Goal: Information Seeking & Learning: Learn about a topic

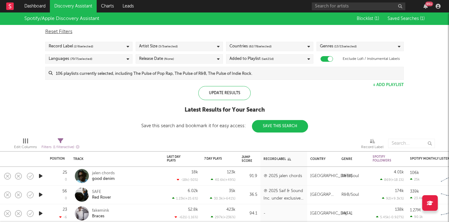
click at [75, 9] on link "Discovery Assistant" at bounding box center [73, 6] width 47 height 12
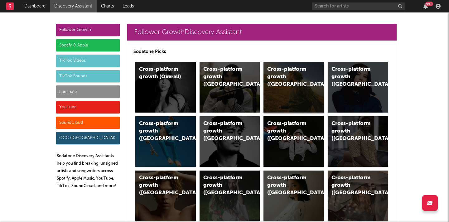
click at [290, 85] on div "Cross-platform growth (US)" at bounding box center [293, 87] width 60 height 50
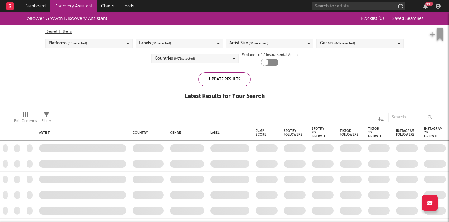
checkbox input "true"
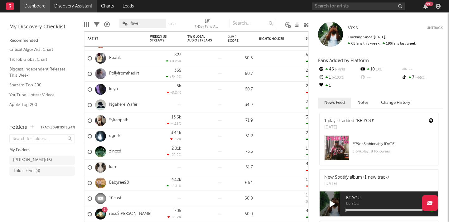
click at [73, 8] on link "Discovery Assistant" at bounding box center [73, 6] width 47 height 12
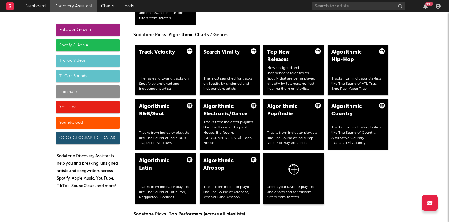
scroll to position [766, 0]
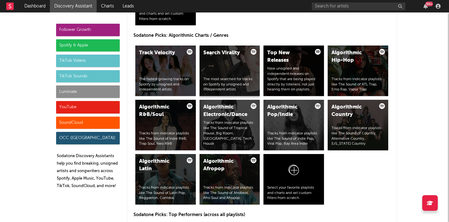
click at [228, 61] on div "Search Virality The most searched for tracks on Spotify by unsigned and indepen…" at bounding box center [229, 71] width 60 height 50
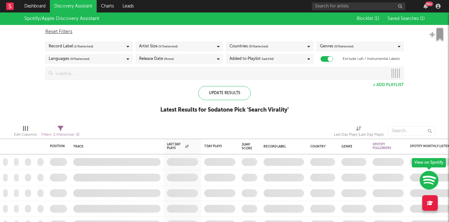
checkbox input "true"
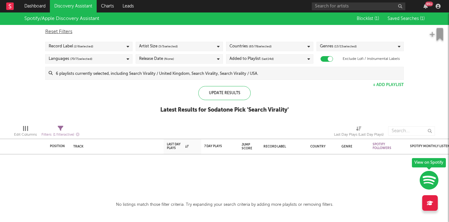
click at [80, 9] on link "Discovery Assistant" at bounding box center [73, 6] width 47 height 12
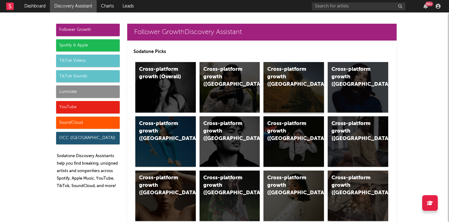
click at [286, 95] on div "Cross-platform growth ([GEOGRAPHIC_DATA])" at bounding box center [293, 87] width 60 height 50
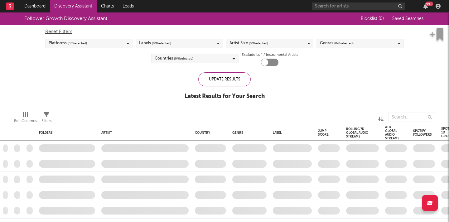
checkbox input "true"
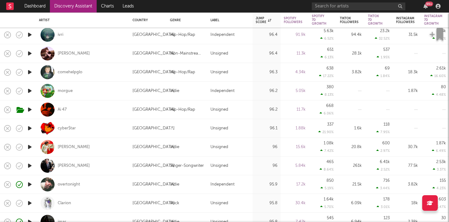
click at [29, 166] on icon "button" at bounding box center [29, 166] width 7 height 8
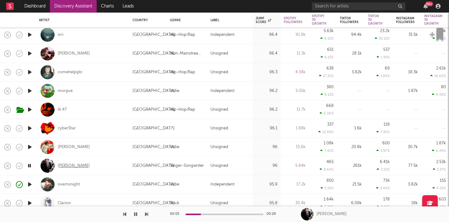
click at [79, 165] on div "Oliver Richman" at bounding box center [74, 166] width 32 height 6
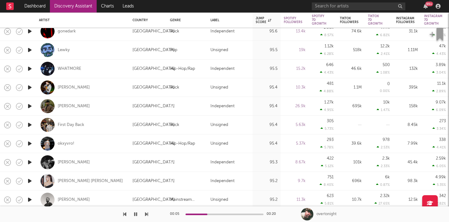
click at [29, 52] on icon "button" at bounding box center [29, 50] width 7 height 8
click at [214, 214] on div at bounding box center [224, 215] width 78 height 2
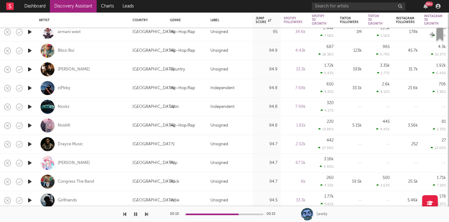
click at [29, 108] on icon "button" at bounding box center [29, 107] width 7 height 8
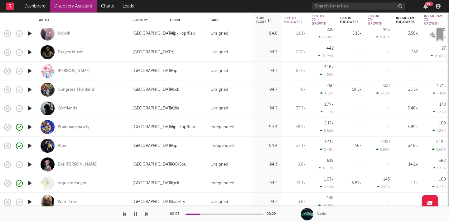
click at [62, 6] on link "Discovery Assistant" at bounding box center [73, 6] width 47 height 12
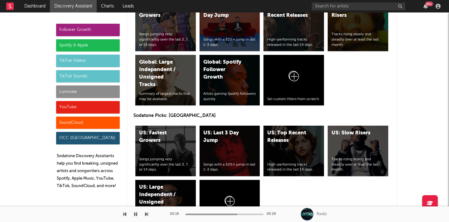
scroll to position [2796, 0]
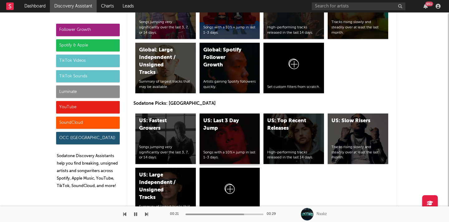
click at [228, 127] on div "US: Last 3 Day Jump Songs with a 10%+ jump in last 1-3 days." at bounding box center [229, 138] width 60 height 50
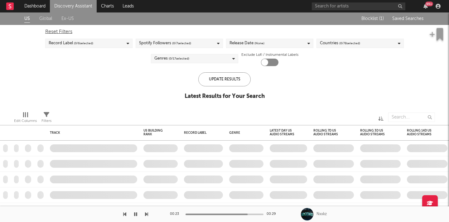
click at [136, 214] on icon "button" at bounding box center [135, 214] width 3 height 5
checkbox input "true"
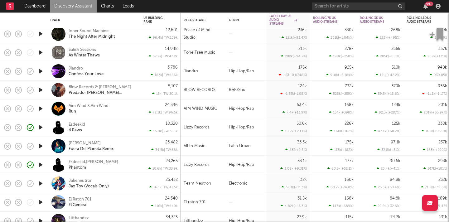
click at [40, 143] on icon "button" at bounding box center [40, 146] width 7 height 8
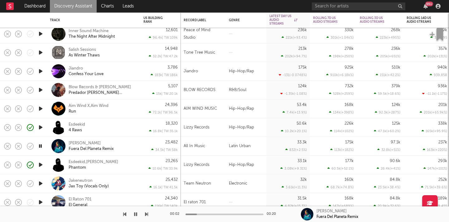
click at [39, 72] on icon "button" at bounding box center [40, 71] width 7 height 8
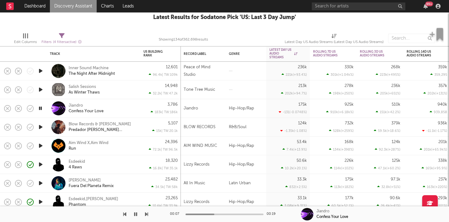
click at [147, 215] on icon "button" at bounding box center [146, 214] width 3 height 5
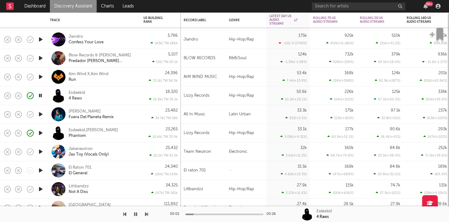
click at [146, 215] on icon "button" at bounding box center [146, 214] width 3 height 5
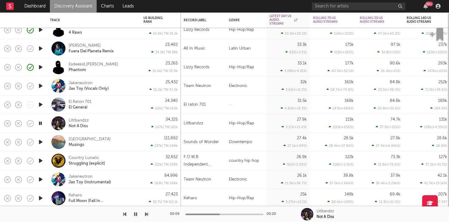
click at [144, 213] on div at bounding box center [74, 214] width 148 height 16
click at [147, 215] on icon "button" at bounding box center [146, 214] width 3 height 5
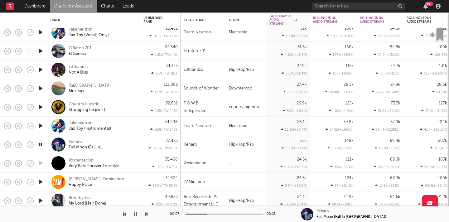
click at [147, 214] on icon "button" at bounding box center [146, 214] width 3 height 5
click at [146, 214] on icon "button" at bounding box center [146, 214] width 3 height 5
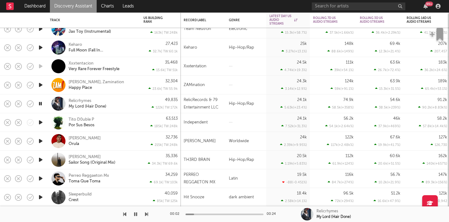
click at [147, 214] on icon "button" at bounding box center [146, 214] width 3 height 5
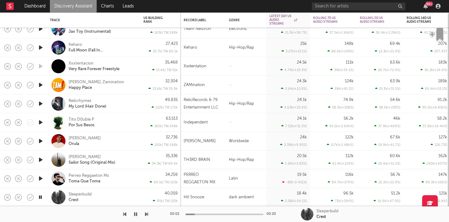
click at [206, 213] on div "00:02 00:20" at bounding box center [224, 214] width 109 height 16
click at [209, 215] on div "00:03 00:20" at bounding box center [224, 214] width 109 height 16
click at [216, 214] on div at bounding box center [224, 215] width 78 height 2
click at [146, 214] on icon "button" at bounding box center [146, 214] width 3 height 5
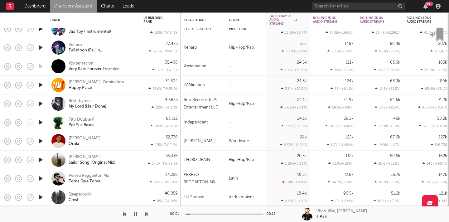
click at [146, 214] on icon "button" at bounding box center [146, 214] width 3 height 5
click at [200, 215] on div "00:01 00:29" at bounding box center [224, 214] width 109 height 16
click at [202, 214] on div at bounding box center [224, 215] width 78 height 2
click at [232, 215] on div "00:07 00:29" at bounding box center [224, 214] width 109 height 16
click at [234, 214] on div at bounding box center [224, 215] width 78 height 2
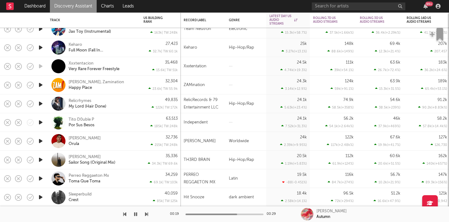
click at [145, 217] on button "button" at bounding box center [146, 214] width 3 height 16
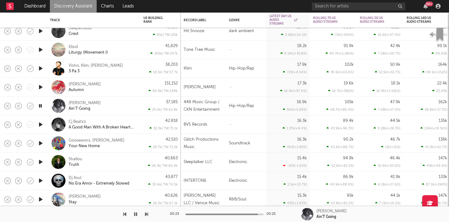
click at [148, 214] on div "00:23 00:25 Kuttem Reese Ain'T Going" at bounding box center [224, 214] width 449 height 16
click at [146, 215] on icon "button" at bounding box center [146, 214] width 3 height 5
click at [146, 214] on icon "button" at bounding box center [146, 214] width 3 height 5
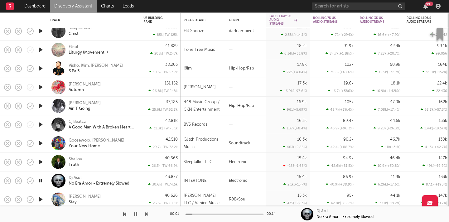
click at [146, 214] on icon "button" at bounding box center [146, 214] width 3 height 5
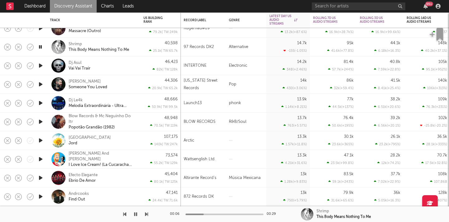
click at [147, 214] on icon "button" at bounding box center [146, 214] width 3 height 5
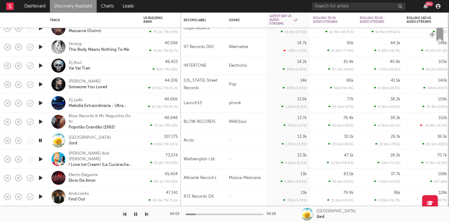
click at [196, 214] on div at bounding box center [224, 215] width 78 height 2
click at [220, 215] on div "00:04 00:29" at bounding box center [224, 214] width 109 height 16
click at [147, 215] on icon "button" at bounding box center [146, 214] width 3 height 5
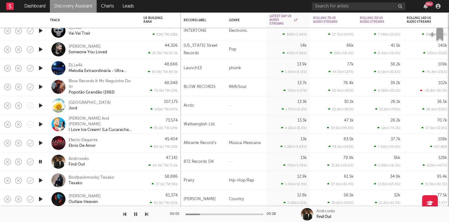
click at [145, 214] on icon "button" at bounding box center [146, 214] width 3 height 5
click at [135, 215] on icon "button" at bounding box center [135, 214] width 3 height 5
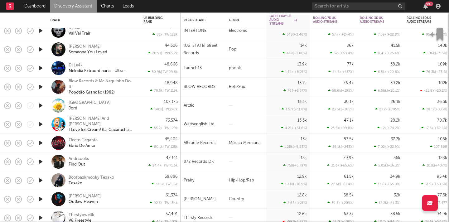
click at [104, 178] on div "Boofpaxkmooky Texako" at bounding box center [92, 178] width 46 height 6
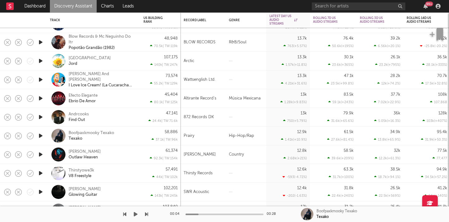
click at [146, 212] on icon "button" at bounding box center [146, 214] width 3 height 5
click at [135, 214] on icon "button" at bounding box center [136, 214] width 4 height 5
click at [147, 214] on icon "button" at bounding box center [146, 214] width 3 height 5
click at [144, 214] on div at bounding box center [74, 214] width 148 height 16
click at [147, 213] on icon "button" at bounding box center [146, 214] width 3 height 5
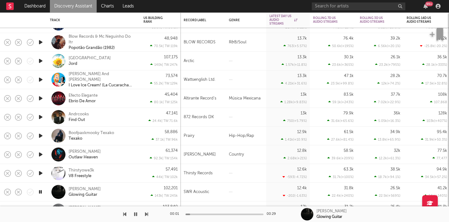
click at [215, 216] on div "00:01 00:29" at bounding box center [224, 214] width 109 height 16
click at [217, 214] on div at bounding box center [224, 215] width 78 height 2
click at [147, 215] on icon "button" at bounding box center [146, 214] width 3 height 5
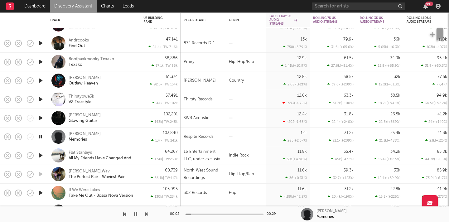
click at [147, 213] on icon "button" at bounding box center [146, 214] width 3 height 5
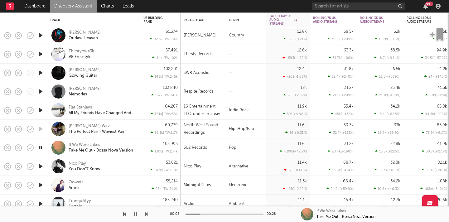
click at [151, 214] on div "00:05 00:28 If We Were Lakes Take Me Out - Bossa Nova Version" at bounding box center [224, 214] width 449 height 16
click at [145, 212] on div at bounding box center [74, 214] width 148 height 16
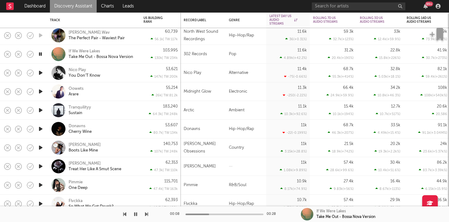
click at [40, 91] on icon "button" at bounding box center [40, 92] width 7 height 8
click at [208, 214] on div at bounding box center [224, 215] width 78 height 2
click at [146, 212] on icon "button" at bounding box center [146, 214] width 3 height 5
click at [145, 216] on div at bounding box center [74, 214] width 148 height 16
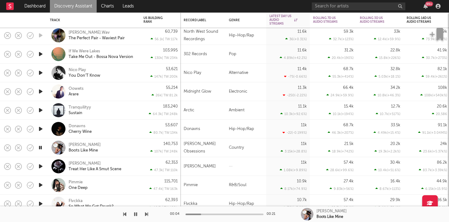
click at [147, 215] on icon "button" at bounding box center [146, 214] width 3 height 5
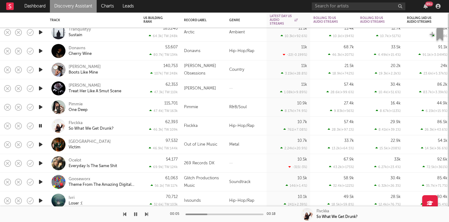
click at [145, 214] on icon "button" at bounding box center [146, 214] width 3 height 5
click at [209, 215] on div "00:01 00:28" at bounding box center [224, 214] width 109 height 16
click at [212, 214] on div at bounding box center [224, 215] width 78 height 2
click at [147, 217] on icon "button" at bounding box center [146, 214] width 3 height 5
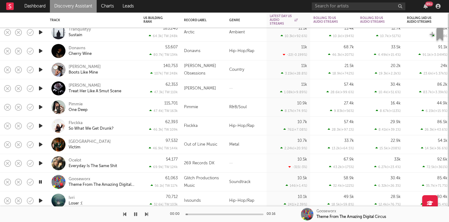
click at [147, 217] on icon "button" at bounding box center [146, 214] width 3 height 5
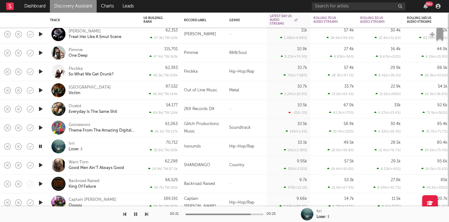
click at [146, 212] on icon "button" at bounding box center [146, 214] width 3 height 5
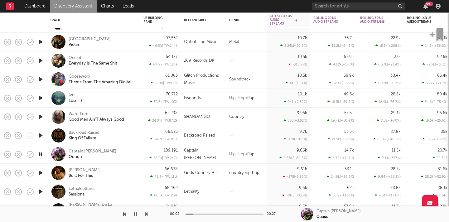
click at [147, 215] on icon "button" at bounding box center [146, 214] width 3 height 5
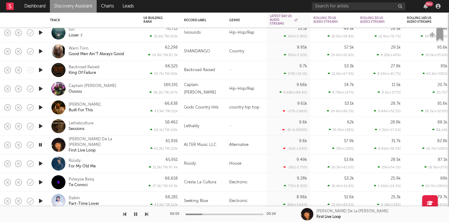
click at [212, 214] on div at bounding box center [224, 215] width 78 height 2
click at [248, 213] on div "00:09 00:24" at bounding box center [224, 214] width 109 height 16
click at [251, 215] on div at bounding box center [224, 215] width 78 height 2
click at [145, 212] on icon "button" at bounding box center [146, 214] width 3 height 5
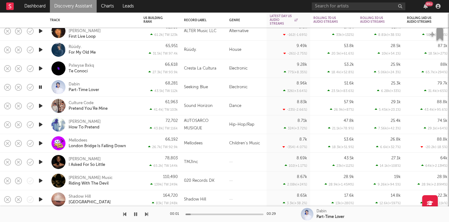
click at [149, 215] on div "00:01 00:29 Dabin Part-Time Lover" at bounding box center [224, 214] width 449 height 16
click at [41, 161] on icon "button" at bounding box center [40, 162] width 7 height 8
click at [200, 215] on div at bounding box center [224, 215] width 78 height 2
click at [147, 215] on icon "button" at bounding box center [146, 214] width 3 height 5
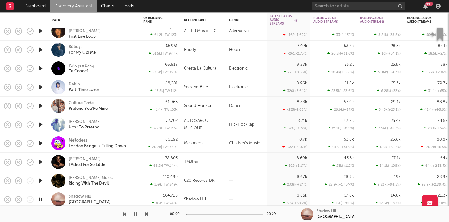
click at [147, 215] on icon "button" at bounding box center [146, 214] width 3 height 5
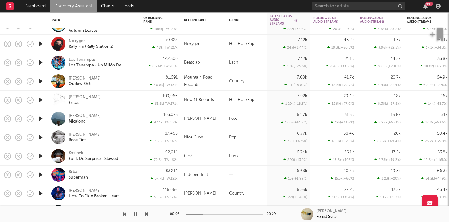
click at [39, 173] on icon "button" at bounding box center [40, 175] width 7 height 8
click at [147, 215] on icon "button" at bounding box center [146, 214] width 3 height 5
click at [75, 172] on div "Rrbaii" at bounding box center [74, 172] width 11 height 6
click at [153, 212] on div "00:10 00:29 Brooks Herring How To Fix A Broken Heart" at bounding box center [224, 214] width 449 height 16
click at [149, 212] on div "00:10 00:29 Brooks Herring How To Fix A Broken Heart" at bounding box center [224, 214] width 449 height 16
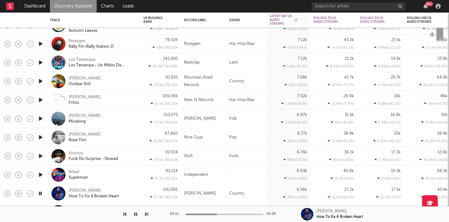
click at [145, 213] on icon "button" at bounding box center [146, 214] width 3 height 5
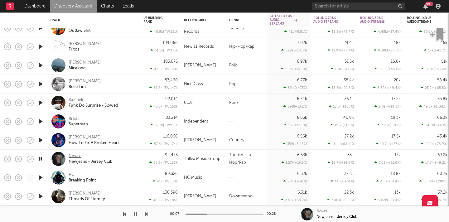
click at [77, 155] on div "Novax" at bounding box center [75, 156] width 12 height 6
click at [149, 214] on div "00:19 00:28 Novax Newjeans - Jersey Club" at bounding box center [224, 214] width 449 height 16
click at [145, 214] on icon "button" at bounding box center [146, 214] width 3 height 5
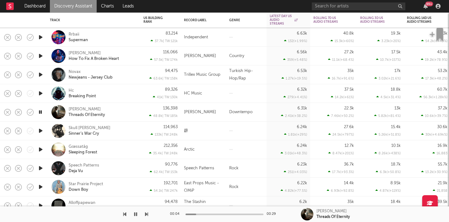
click at [147, 213] on icon "button" at bounding box center [146, 214] width 3 height 5
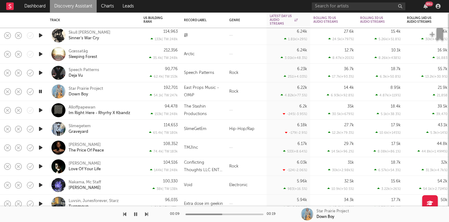
click at [222, 214] on div at bounding box center [224, 215] width 78 height 2
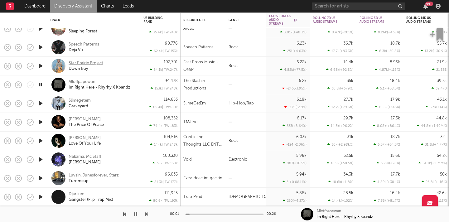
click at [88, 63] on div "Star Prairie Project" at bounding box center [86, 63] width 35 height 6
click at [137, 217] on button "button" at bounding box center [135, 214] width 6 height 16
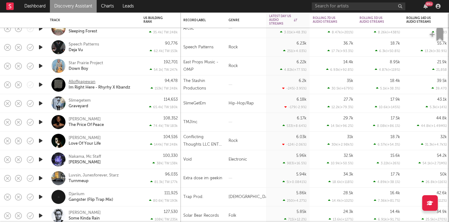
click at [80, 82] on div "Alloffpapewan" at bounding box center [82, 82] width 27 height 6
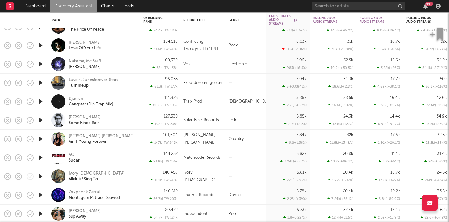
click at [38, 100] on icon "button" at bounding box center [40, 102] width 7 height 8
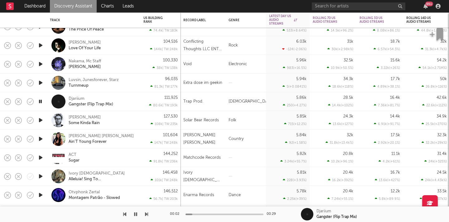
click at [210, 218] on div "00:02 00:29" at bounding box center [224, 214] width 109 height 16
click at [204, 214] on div at bounding box center [224, 215] width 78 height 2
click at [144, 216] on div at bounding box center [74, 214] width 148 height 16
click at [146, 214] on icon "button" at bounding box center [146, 214] width 3 height 5
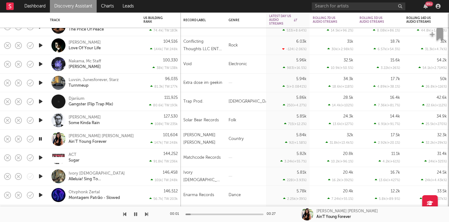
click at [124, 215] on icon "button" at bounding box center [124, 214] width 3 height 5
click at [146, 214] on icon "button" at bounding box center [146, 214] width 3 height 5
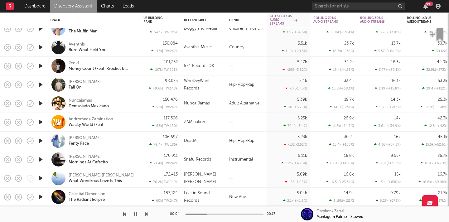
click at [83, 8] on link "Discovery Assistant" at bounding box center [73, 6] width 47 height 12
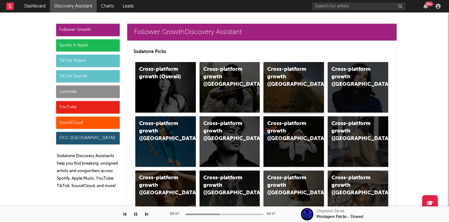
click at [300, 93] on div "Cross-platform growth (US)" at bounding box center [293, 87] width 60 height 50
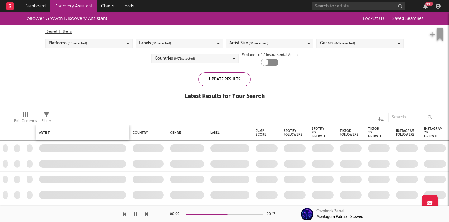
checkbox input "true"
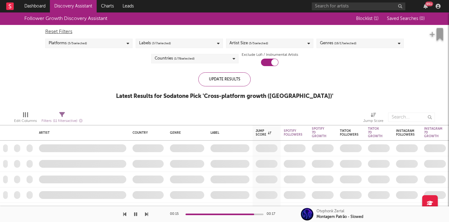
click at [216, 45] on div "Labels ( 3 / 7 selected)" at bounding box center [179, 43] width 87 height 9
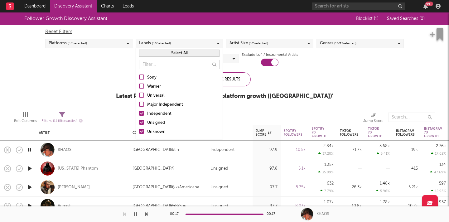
click at [216, 45] on div "Labels ( 3 / 7 selected)" at bounding box center [179, 43] width 87 height 9
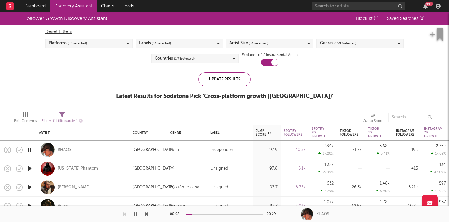
click at [122, 41] on div "Platforms ( 5 / 5 selected)" at bounding box center [88, 43] width 87 height 9
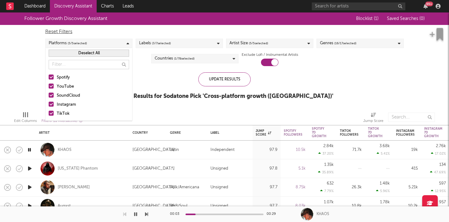
click at [122, 41] on div "Platforms ( 5 / 5 selected)" at bounding box center [88, 43] width 87 height 9
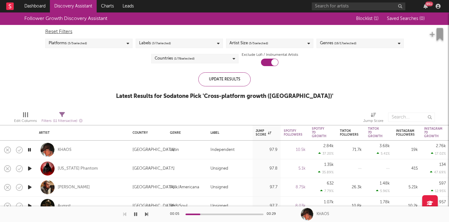
click at [129, 42] on div "Platforms ( 5 / 5 selected)" at bounding box center [88, 43] width 87 height 9
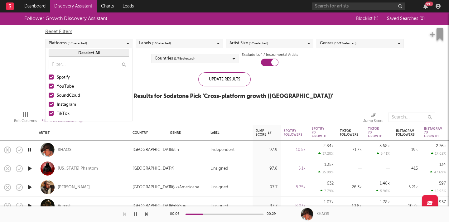
click at [50, 77] on div at bounding box center [51, 76] width 5 height 5
click at [49, 77] on input "Spotify" at bounding box center [49, 77] width 0 height 7
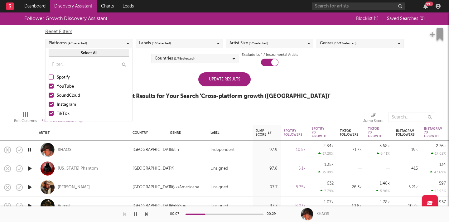
click at [50, 86] on div at bounding box center [51, 86] width 5 height 5
click at [49, 86] on input "YouTube" at bounding box center [49, 86] width 0 height 7
click at [50, 95] on div at bounding box center [51, 95] width 5 height 5
click at [49, 95] on input "SoundCloud" at bounding box center [49, 95] width 0 height 7
click at [50, 104] on div at bounding box center [51, 104] width 5 height 5
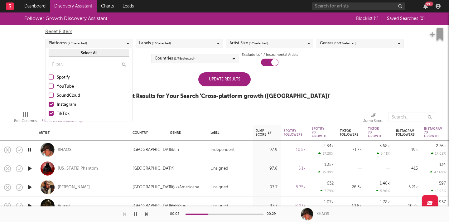
click at [49, 104] on input "Instagram" at bounding box center [49, 104] width 0 height 7
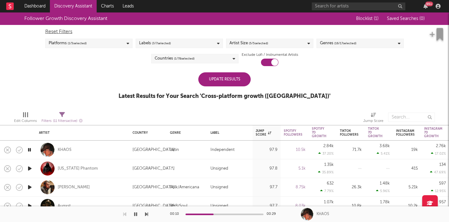
click at [232, 74] on div "Update Results" at bounding box center [224, 79] width 52 height 14
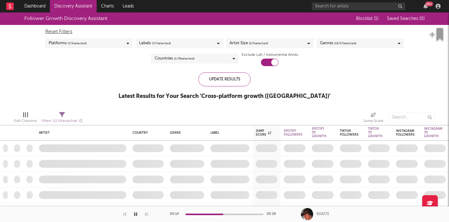
click at [136, 214] on icon "button" at bounding box center [135, 214] width 3 height 5
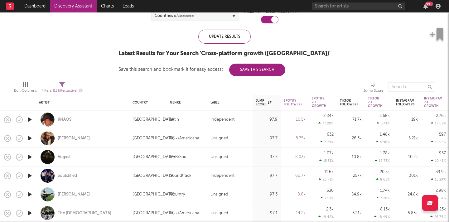
click at [30, 119] on icon "button" at bounding box center [29, 120] width 7 height 8
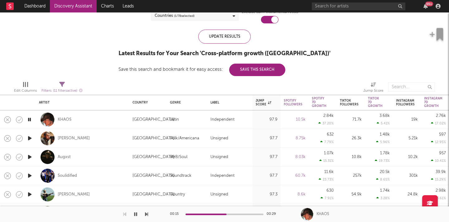
click at [32, 138] on icon "button" at bounding box center [29, 138] width 7 height 8
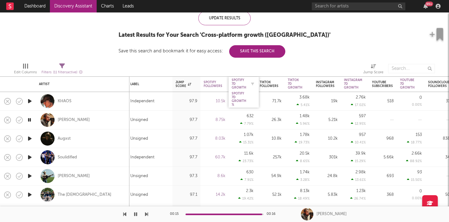
click at [245, 83] on div "Spotify 7D Growth" at bounding box center [239, 83] width 15 height 11
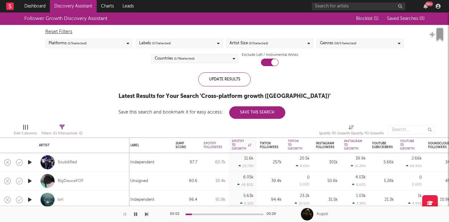
click at [135, 214] on icon "button" at bounding box center [135, 214] width 3 height 5
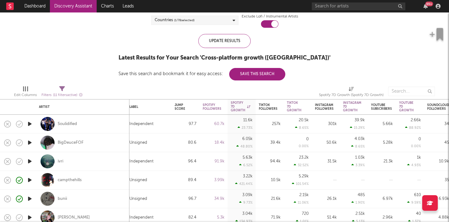
click at [31, 124] on icon "button" at bounding box center [29, 124] width 7 height 8
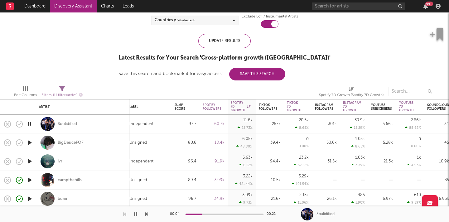
click at [150, 217] on div "00:04 00:22 Soulidified" at bounding box center [224, 214] width 449 height 16
click at [147, 215] on icon "button" at bounding box center [146, 214] width 3 height 5
click at [134, 215] on icon "button" at bounding box center [135, 214] width 3 height 5
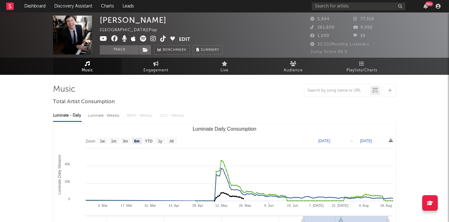
select select "6m"
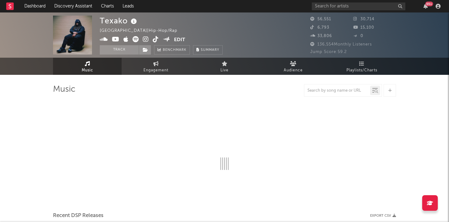
select select "6m"
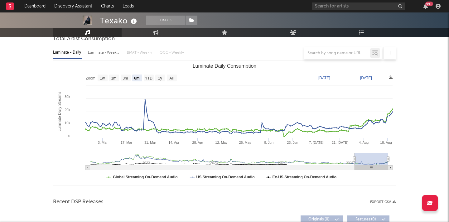
scroll to position [153, 0]
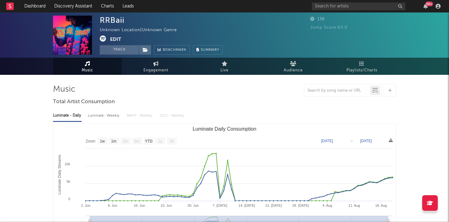
select select "1w"
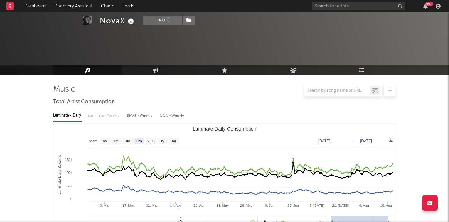
select select "6m"
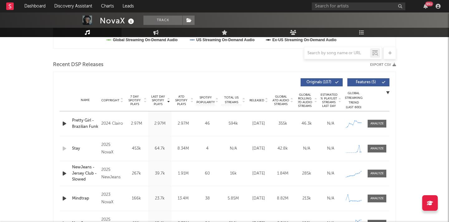
scroll to position [200, 0]
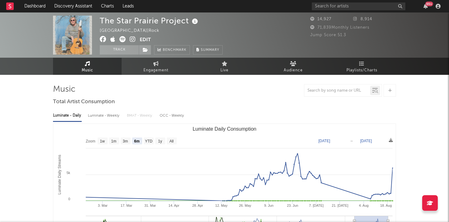
select select "6m"
click at [130, 38] on icon at bounding box center [133, 39] width 6 height 6
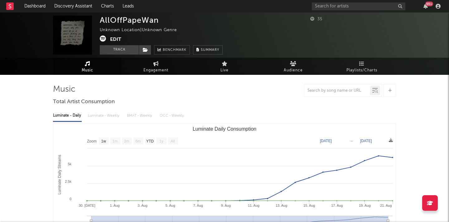
select select "1w"
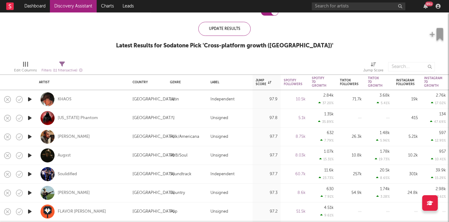
click at [31, 119] on icon "button" at bounding box center [29, 118] width 7 height 8
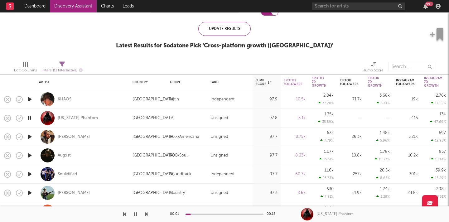
click at [146, 215] on icon "button" at bounding box center [146, 214] width 3 height 5
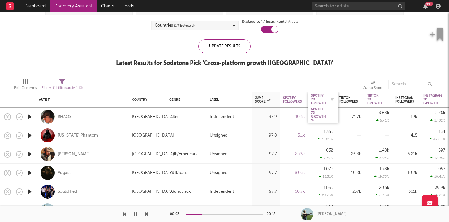
click at [319, 100] on div "Spotify 7D Growth" at bounding box center [318, 99] width 15 height 11
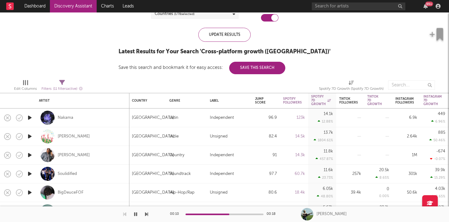
click at [30, 118] on icon "button" at bounding box center [29, 118] width 7 height 8
click at [151, 214] on div "00:02 00:14 Nakama" at bounding box center [224, 214] width 449 height 16
click at [146, 215] on icon "button" at bounding box center [146, 214] width 3 height 5
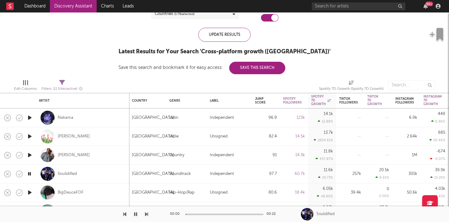
click at [146, 215] on icon "button" at bounding box center [146, 214] width 3 height 5
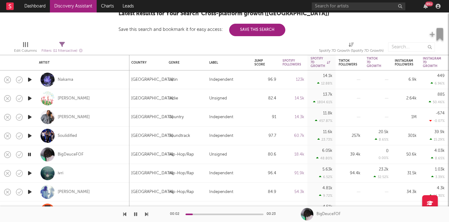
click at [147, 214] on icon "button" at bounding box center [146, 214] width 3 height 5
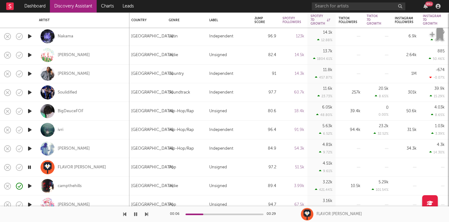
click at [137, 212] on icon "button" at bounding box center [135, 214] width 3 height 5
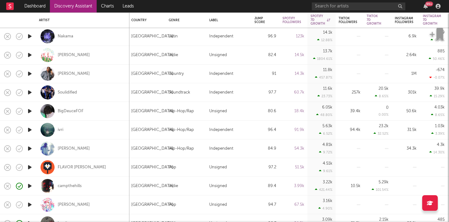
click at [28, 165] on icon "button" at bounding box center [29, 167] width 7 height 8
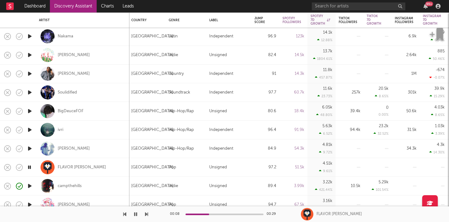
click at [144, 214] on div at bounding box center [74, 214] width 148 height 16
click at [146, 214] on icon "button" at bounding box center [146, 214] width 3 height 5
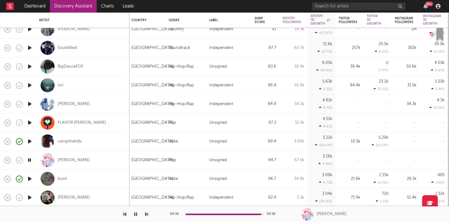
click at [146, 215] on icon "button" at bounding box center [146, 214] width 3 height 5
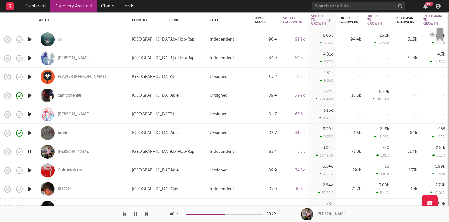
click at [145, 214] on icon "button" at bounding box center [146, 214] width 3 height 5
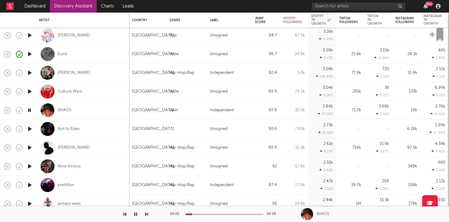
click at [143, 213] on div at bounding box center [74, 214] width 148 height 16
click at [147, 215] on icon "button" at bounding box center [146, 214] width 3 height 5
click at [299, 22] on div "Spotify Followers" at bounding box center [292, 20] width 19 height 7
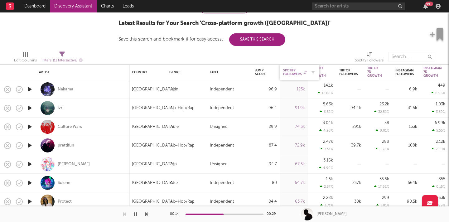
click at [305, 69] on div "Spotify Followers" at bounding box center [295, 72] width 24 height 7
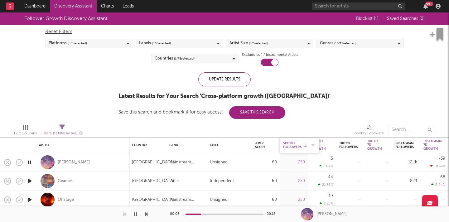
click at [294, 143] on div "Spotify Followers" at bounding box center [295, 145] width 24 height 7
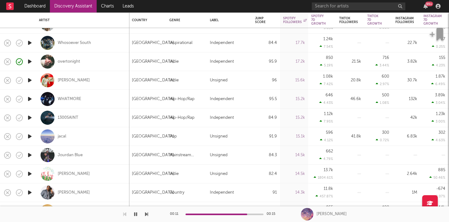
click at [31, 62] on icon "button" at bounding box center [29, 62] width 7 height 8
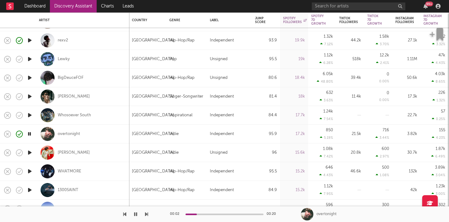
click at [146, 213] on icon "button" at bounding box center [146, 214] width 3 height 5
click at [137, 215] on icon "button" at bounding box center [135, 214] width 3 height 5
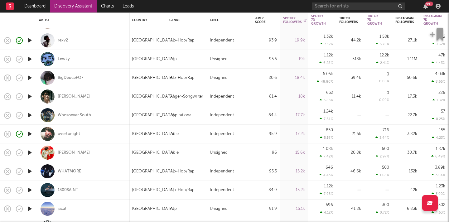
click at [70, 155] on div "Cam Rao" at bounding box center [74, 153] width 32 height 6
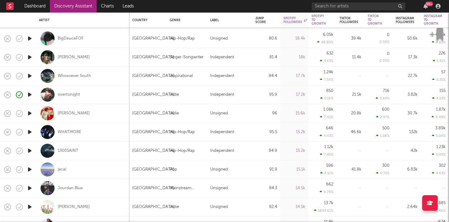
click at [31, 169] on icon "button" at bounding box center [29, 170] width 7 height 8
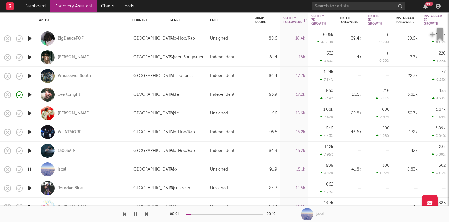
click at [207, 214] on div at bounding box center [224, 215] width 78 height 2
click at [147, 214] on icon "button" at bounding box center [146, 214] width 3 height 5
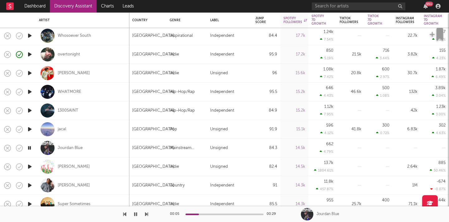
click at [147, 213] on icon "button" at bounding box center [146, 214] width 3 height 5
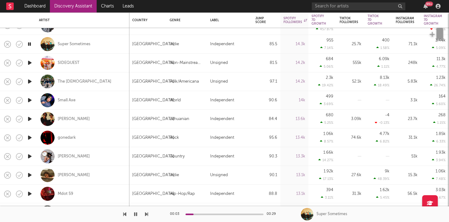
click at [145, 215] on icon "button" at bounding box center [146, 214] width 3 height 5
click at [219, 213] on div "00:03 00:27" at bounding box center [224, 214] width 109 height 16
click at [147, 215] on icon "button" at bounding box center [146, 214] width 3 height 5
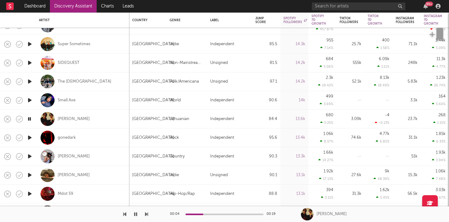
click at [203, 214] on div at bounding box center [224, 215] width 78 height 2
click at [146, 215] on icon "button" at bounding box center [146, 214] width 3 height 5
click at [72, 175] on div "Emma Andersen" at bounding box center [74, 175] width 32 height 6
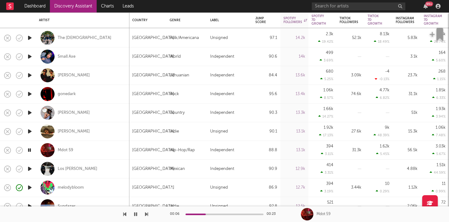
click at [145, 216] on icon "button" at bounding box center [146, 214] width 3 height 5
click at [147, 214] on icon "button" at bounding box center [146, 214] width 3 height 5
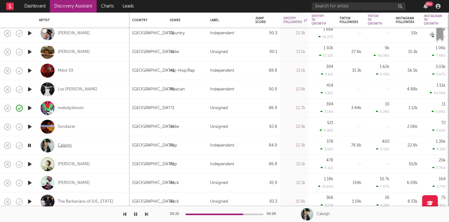
click at [67, 145] on div "Caleigh" at bounding box center [65, 146] width 14 height 6
click at [138, 215] on button "button" at bounding box center [135, 214] width 6 height 16
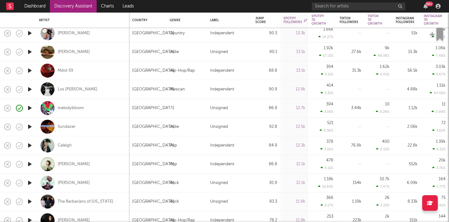
click at [30, 146] on icon "button" at bounding box center [29, 146] width 7 height 8
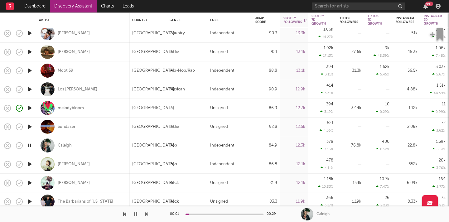
click at [148, 214] on icon "button" at bounding box center [146, 214] width 3 height 5
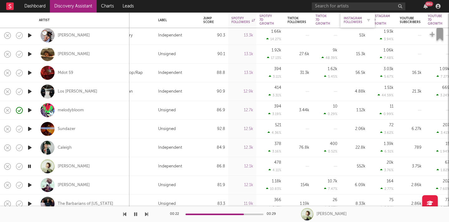
click at [356, 19] on div "Instagram Followers" at bounding box center [353, 20] width 19 height 7
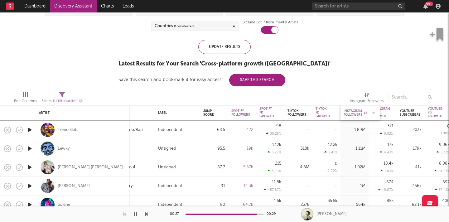
click at [357, 115] on div "Instagram Followers" at bounding box center [356, 112] width 24 height 7
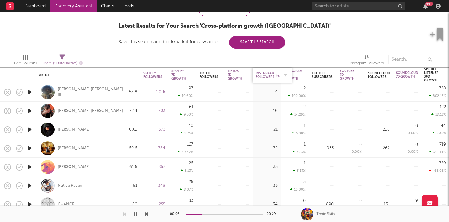
click at [270, 74] on div "Instagram Followers" at bounding box center [268, 74] width 24 height 7
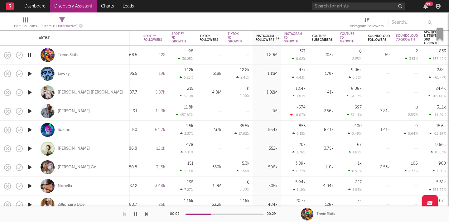
click at [147, 215] on icon "button" at bounding box center [146, 214] width 3 height 5
click at [146, 212] on icon "button" at bounding box center [146, 214] width 3 height 5
click at [146, 214] on icon "button" at bounding box center [146, 214] width 3 height 5
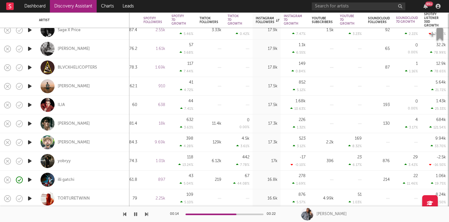
click at [29, 123] on icon "button" at bounding box center [29, 124] width 7 height 8
click at [29, 66] on icon "button" at bounding box center [29, 68] width 7 height 8
click at [147, 214] on icon "button" at bounding box center [146, 214] width 3 height 5
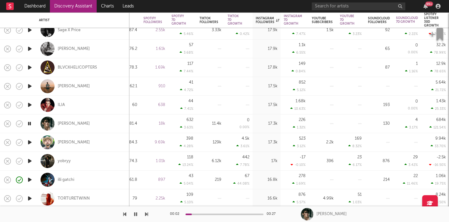
click at [208, 213] on div "00:02 00:27" at bounding box center [224, 214] width 109 height 16
click at [209, 214] on div at bounding box center [224, 215] width 78 height 2
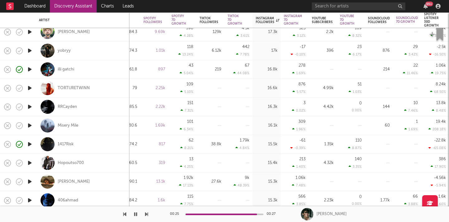
click at [146, 214] on icon "button" at bounding box center [146, 214] width 3 height 5
click at [147, 214] on icon "button" at bounding box center [146, 214] width 3 height 5
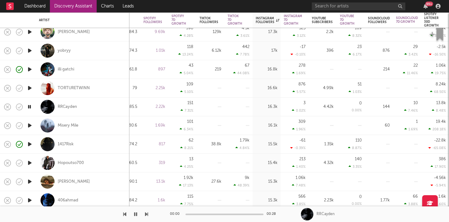
click at [147, 214] on icon "button" at bounding box center [146, 214] width 3 height 5
click at [126, 213] on div at bounding box center [74, 214] width 148 height 16
click at [123, 213] on icon "button" at bounding box center [124, 214] width 3 height 5
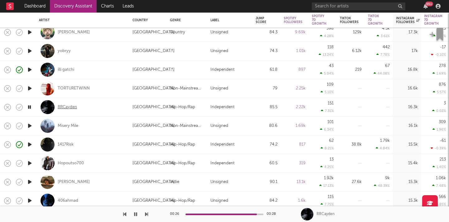
click at [72, 105] on div "RRCayden" at bounding box center [67, 107] width 19 height 6
click at [137, 214] on icon "button" at bounding box center [135, 214] width 3 height 5
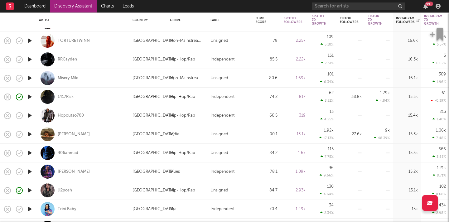
click at [30, 151] on icon "button" at bounding box center [29, 153] width 7 height 8
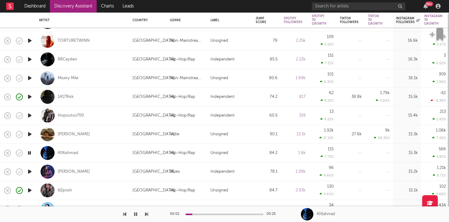
click at [147, 213] on icon "button" at bounding box center [146, 214] width 3 height 5
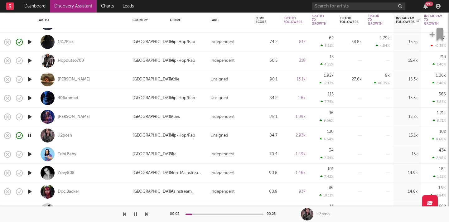
click at [145, 214] on icon "button" at bounding box center [146, 214] width 3 height 5
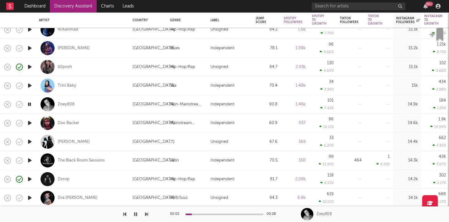
click at [147, 214] on icon "button" at bounding box center [146, 214] width 3 height 5
click at [70, 141] on div "SALLIE" at bounding box center [74, 142] width 32 height 6
click at [137, 216] on icon "button" at bounding box center [135, 214] width 3 height 5
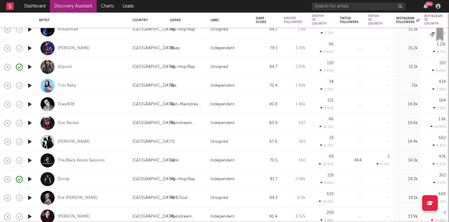
click at [28, 158] on icon "button" at bounding box center [29, 160] width 7 height 8
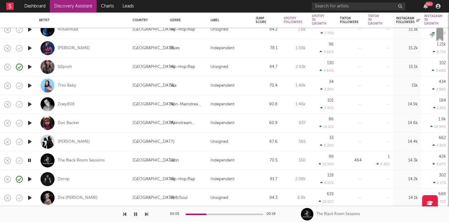
click at [147, 214] on icon "button" at bounding box center [146, 214] width 3 height 5
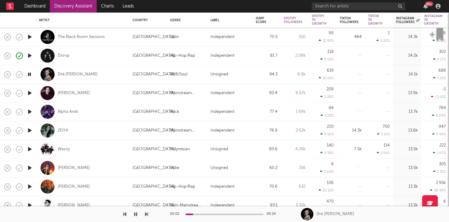
click at [147, 214] on icon "button" at bounding box center [146, 214] width 3 height 5
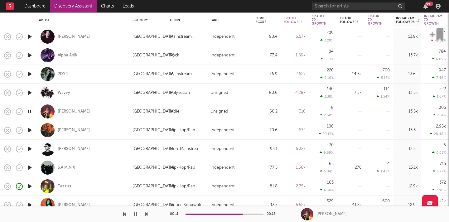
click at [146, 214] on icon "button" at bounding box center [146, 214] width 3 height 5
click at [147, 214] on icon "button" at bounding box center [146, 214] width 3 height 5
click at [204, 215] on div "00:01 00:28" at bounding box center [224, 214] width 109 height 16
click at [210, 214] on div at bounding box center [224, 215] width 78 height 2
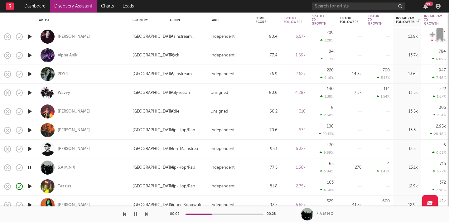
click at [239, 216] on div "00:09 00:28" at bounding box center [224, 214] width 109 height 16
click at [146, 215] on icon "button" at bounding box center [146, 214] width 3 height 5
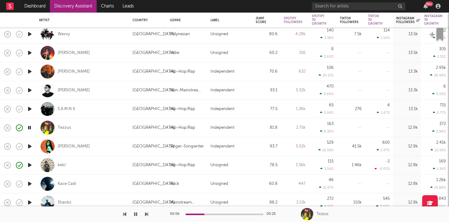
click at [148, 215] on icon "button" at bounding box center [146, 214] width 3 height 5
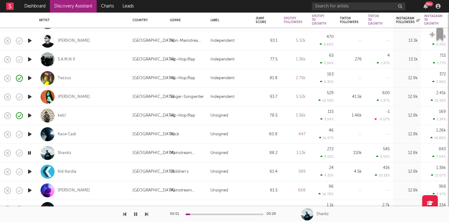
click at [148, 214] on div "00:01 00:29 Shankz" at bounding box center [224, 214] width 449 height 16
click at [145, 214] on icon "button" at bounding box center [146, 214] width 3 height 5
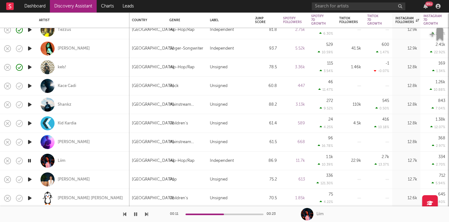
click at [224, 214] on div at bounding box center [224, 215] width 78 height 2
click at [146, 212] on icon "button" at bounding box center [146, 214] width 3 height 5
click at [146, 213] on icon "button" at bounding box center [146, 214] width 3 height 5
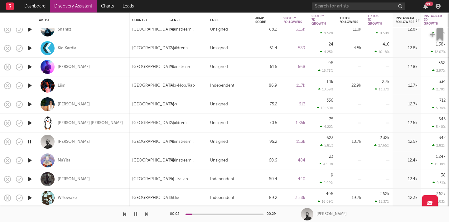
click at [144, 214] on div at bounding box center [74, 214] width 148 height 16
click at [147, 215] on icon "button" at bounding box center [146, 214] width 3 height 5
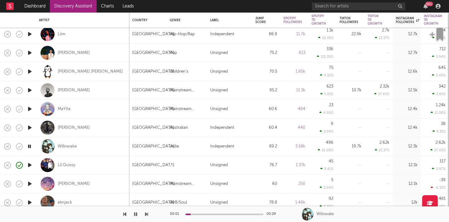
click at [145, 216] on icon "button" at bounding box center [146, 214] width 3 height 5
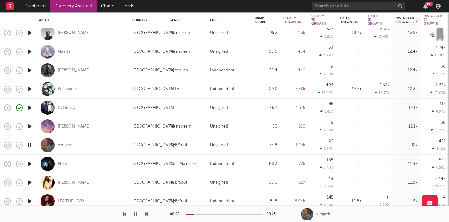
click at [146, 213] on icon "button" at bounding box center [146, 214] width 3 height 5
click at [144, 214] on div at bounding box center [74, 214] width 148 height 16
click at [147, 214] on icon "button" at bounding box center [146, 214] width 3 height 5
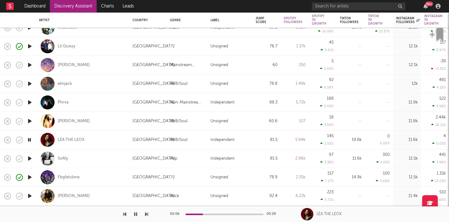
click at [135, 214] on icon "button" at bounding box center [135, 214] width 3 height 5
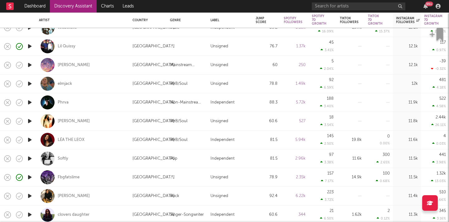
click at [29, 140] on icon "button" at bounding box center [29, 140] width 7 height 8
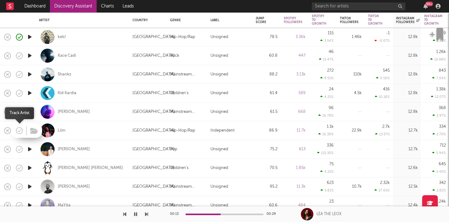
click at [20, 130] on icon "button" at bounding box center [20, 130] width 2 height 2
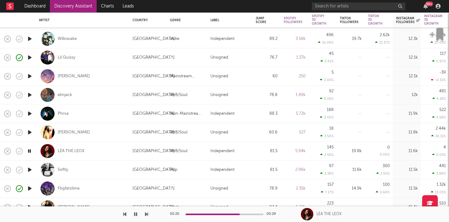
click at [83, 147] on div "LÉA THE LEOX" at bounding box center [82, 151] width 87 height 18
select select "1w"
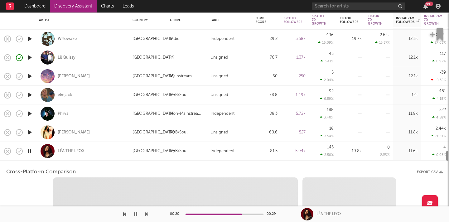
select select "6m"
click at [145, 213] on icon "button" at bounding box center [146, 214] width 3 height 5
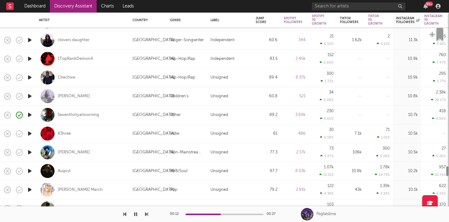
select select "1m"
select select "6m"
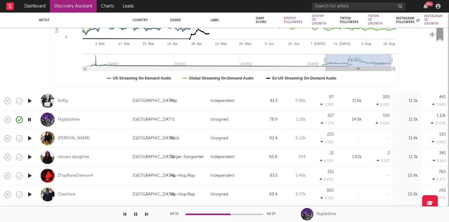
click at [145, 213] on icon "button" at bounding box center [146, 214] width 3 height 5
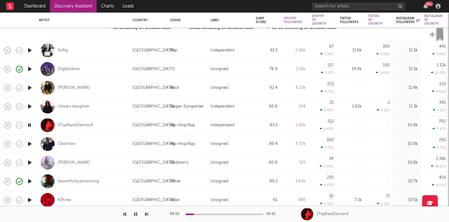
click at [146, 214] on icon "button" at bounding box center [146, 214] width 3 height 5
click at [135, 214] on icon "button" at bounding box center [135, 214] width 3 height 5
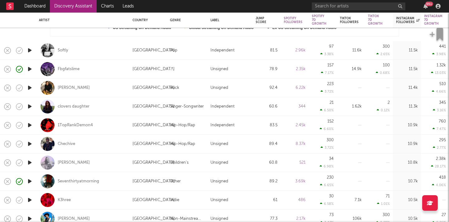
click at [31, 144] on icon "button" at bounding box center [29, 144] width 7 height 8
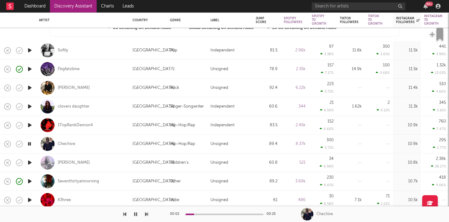
click at [146, 213] on icon "button" at bounding box center [146, 214] width 3 height 5
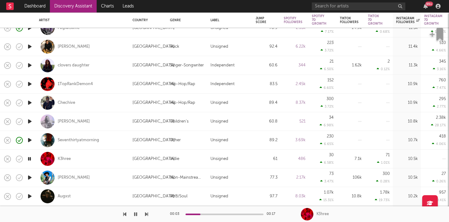
click at [147, 214] on icon "button" at bounding box center [146, 214] width 3 height 5
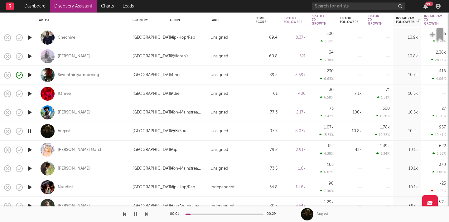
click at [147, 214] on icon "button" at bounding box center [146, 214] width 3 height 5
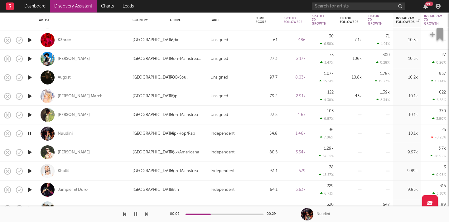
click at [146, 215] on icon "button" at bounding box center [146, 214] width 3 height 5
click at [148, 213] on div "00:02 00:15 Jampier el Duro" at bounding box center [224, 214] width 449 height 16
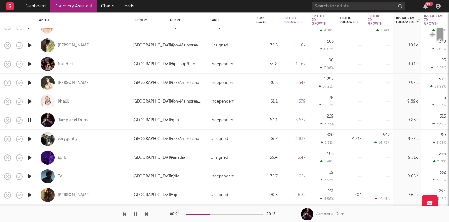
click at [146, 215] on icon "button" at bounding box center [146, 214] width 3 height 5
click at [146, 216] on icon "button" at bounding box center [146, 214] width 3 height 5
click at [222, 214] on div at bounding box center [224, 215] width 78 height 2
click at [147, 215] on icon "button" at bounding box center [146, 214] width 3 height 5
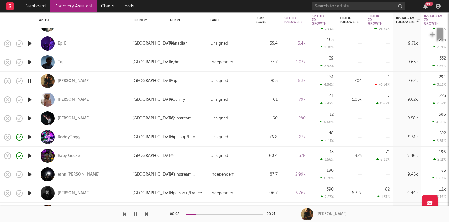
click at [146, 215] on icon "button" at bounding box center [146, 214] width 3 height 5
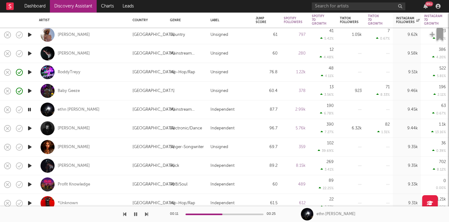
click at [145, 214] on icon "button" at bounding box center [146, 214] width 3 height 5
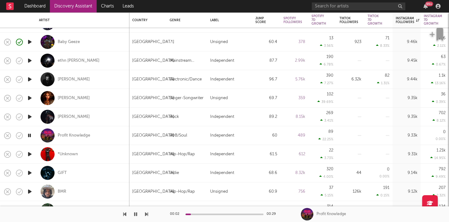
click at [145, 214] on icon "button" at bounding box center [146, 214] width 3 height 5
click at [147, 214] on icon "button" at bounding box center [146, 214] width 3 height 5
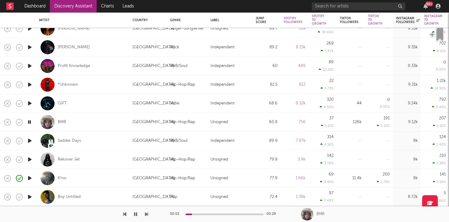
click at [147, 214] on icon "button" at bounding box center [146, 214] width 3 height 5
click at [63, 140] on div "Sadder Days" at bounding box center [69, 141] width 23 height 6
click at [137, 215] on button "button" at bounding box center [135, 214] width 6 height 16
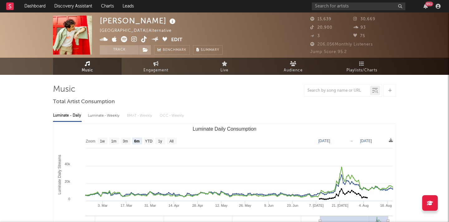
select select "6m"
click at [135, 40] on icon at bounding box center [134, 39] width 6 height 6
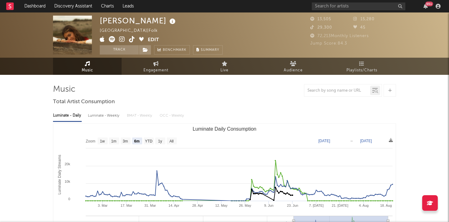
select select "6m"
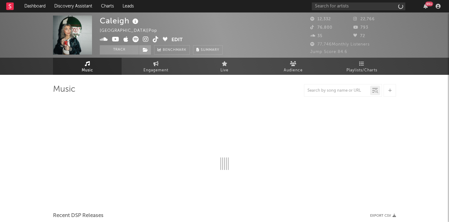
click at [146, 39] on icon at bounding box center [146, 39] width 6 height 6
select select "6m"
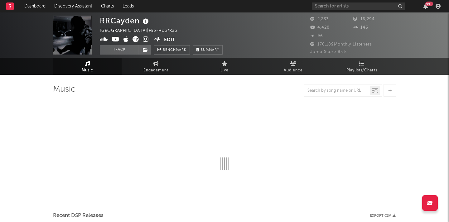
select select "6m"
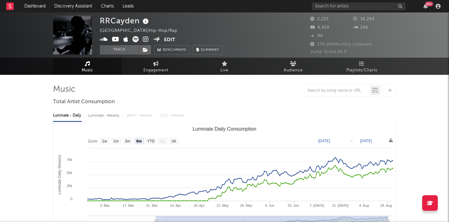
click at [136, 39] on icon at bounding box center [135, 39] width 6 height 6
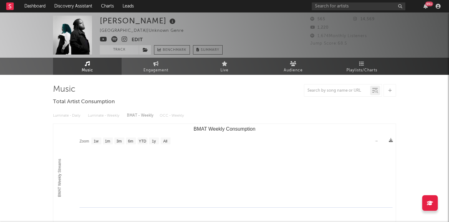
select select "1w"
click at [122, 41] on icon at bounding box center [125, 39] width 6 height 6
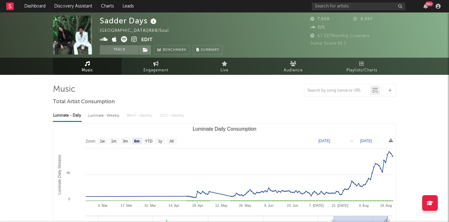
select select "6m"
click at [132, 41] on icon at bounding box center [134, 39] width 6 height 6
click at [134, 39] on icon at bounding box center [134, 39] width 6 height 6
